Goal: Ask a question

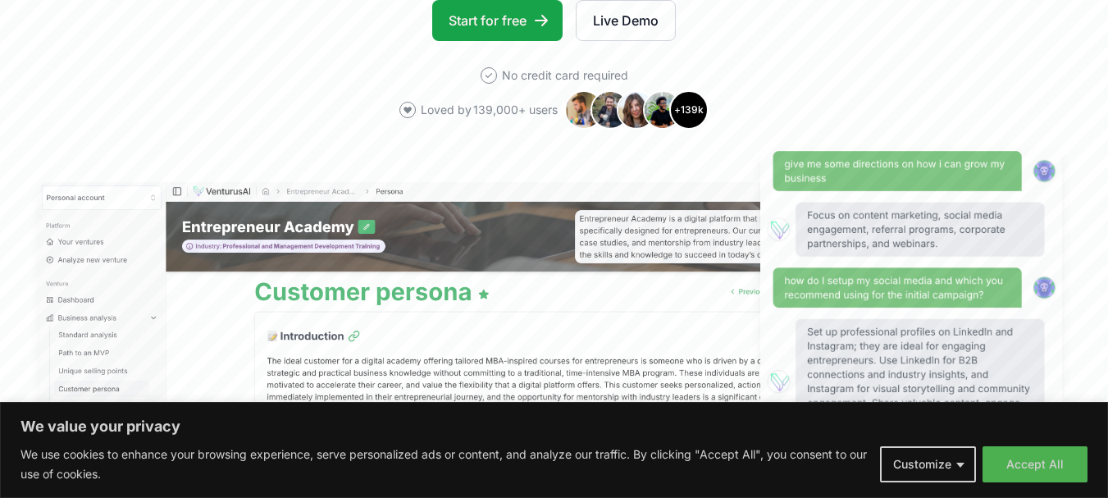
scroll to position [328, 0]
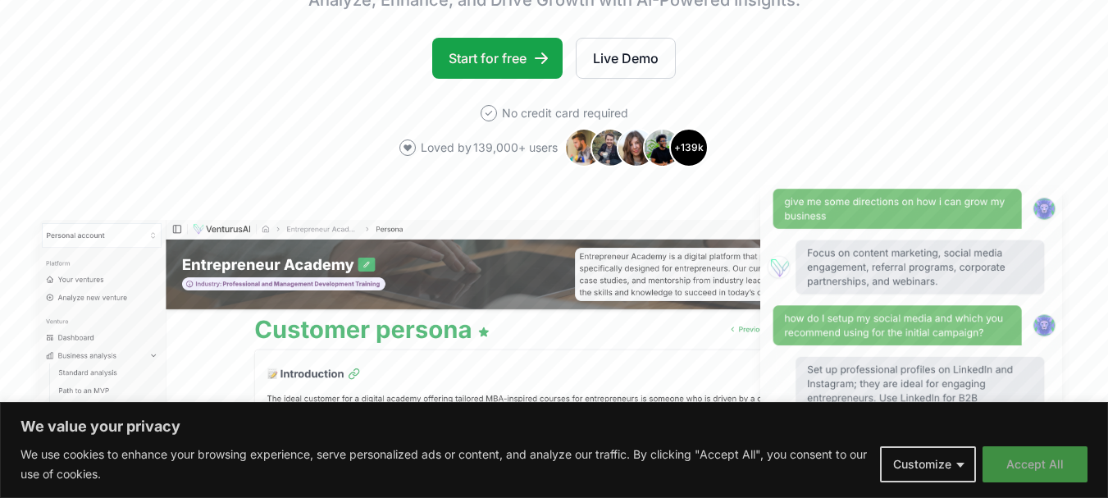
click at [1034, 467] on button "Accept All" at bounding box center [1035, 464] width 105 height 36
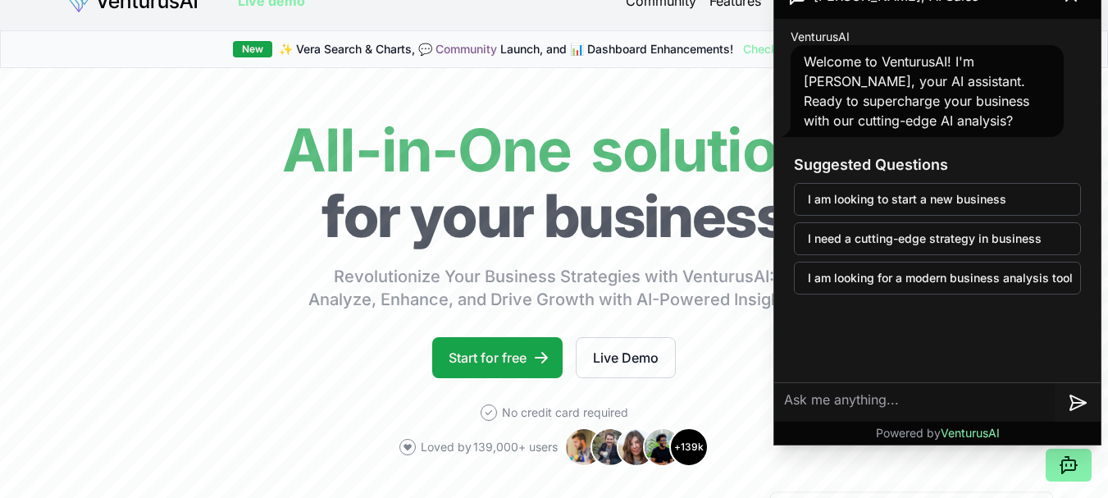
scroll to position [0, 0]
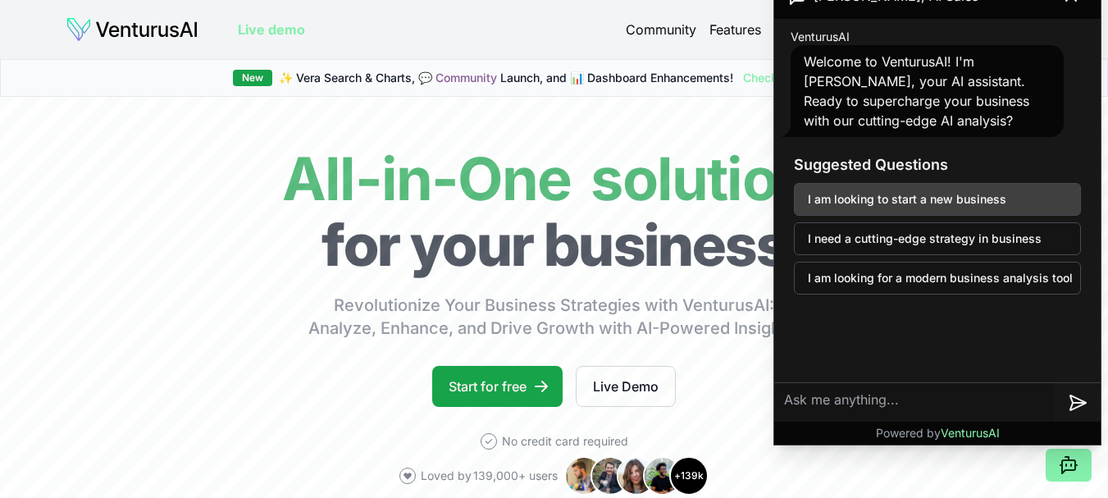
click at [918, 196] on button "I am looking to start a new business" at bounding box center [937, 199] width 287 height 33
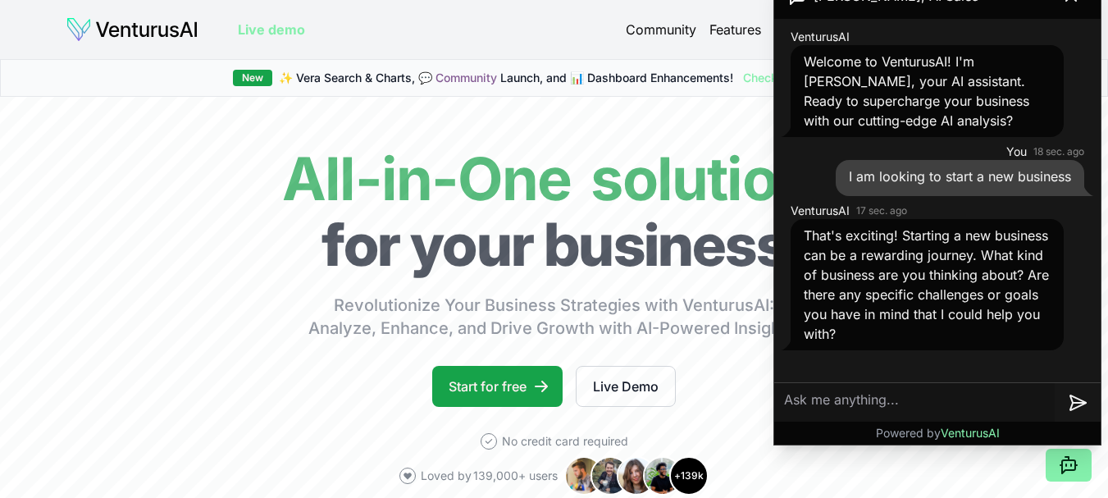
click at [813, 404] on textarea at bounding box center [915, 402] width 281 height 39
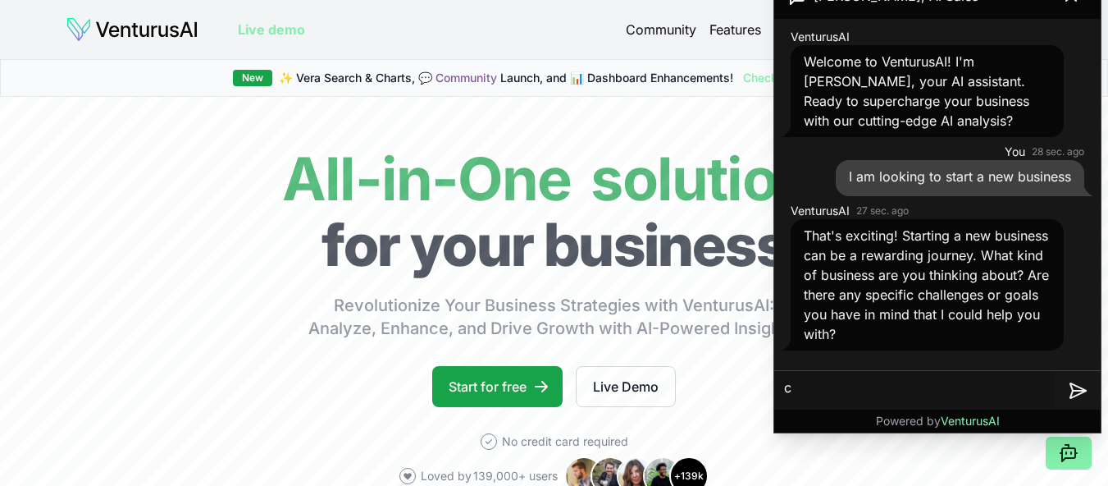
type textarea "c"
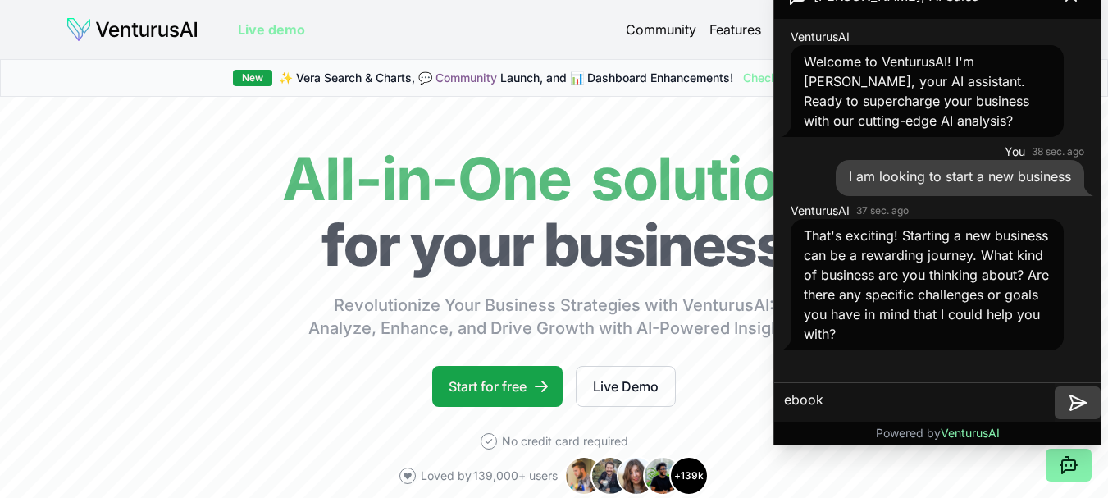
type textarea "ebook"
click at [1083, 400] on icon at bounding box center [1078, 403] width 20 height 20
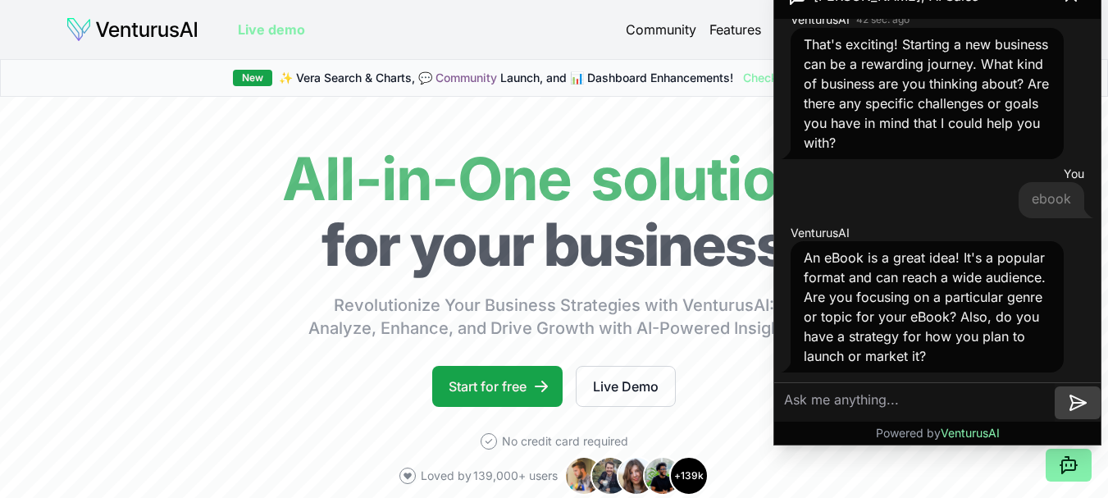
scroll to position [211, 0]
click at [847, 403] on textarea at bounding box center [915, 402] width 281 height 39
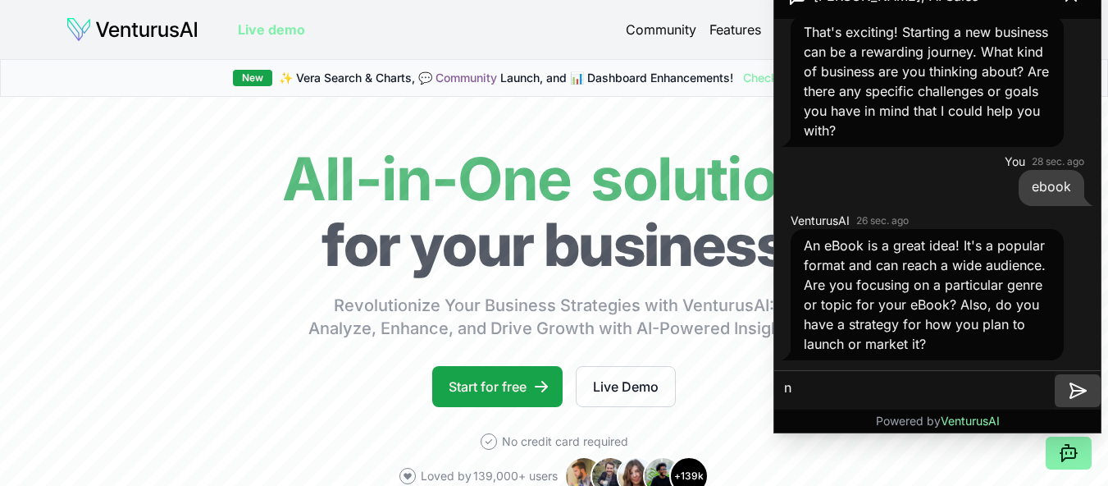
type textarea "no"
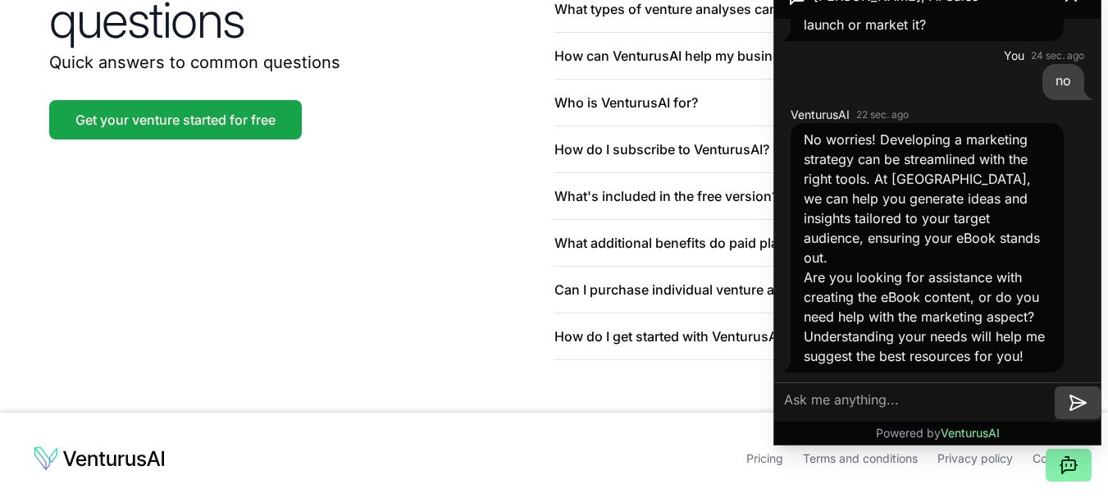
scroll to position [3987, 0]
